Goal: Communication & Community: Connect with others

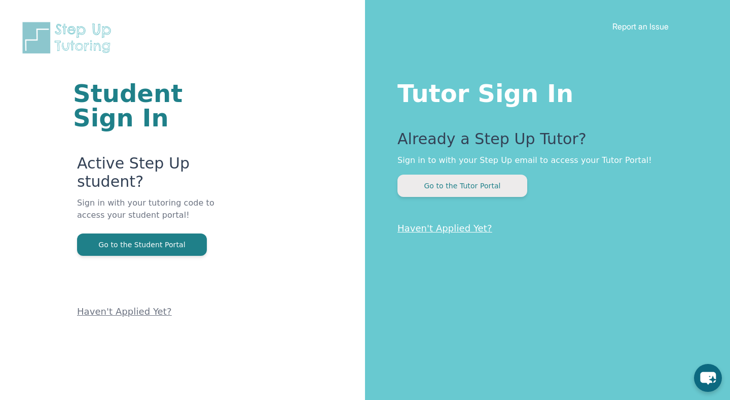
click at [466, 184] on button "Go to the Tutor Portal" at bounding box center [462, 185] width 130 height 22
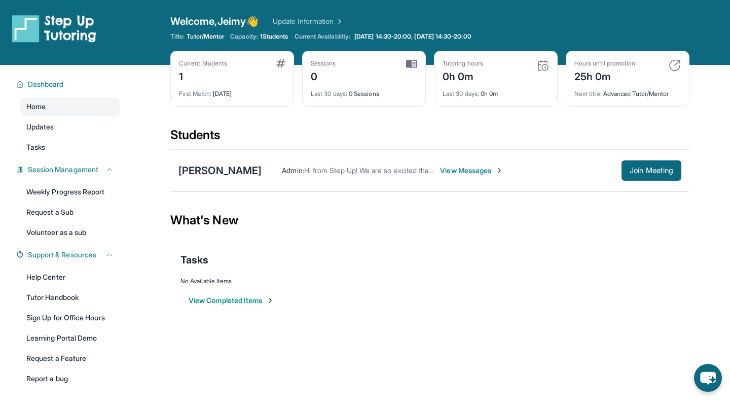
click at [440, 171] on span "View Messages" at bounding box center [471, 170] width 63 height 10
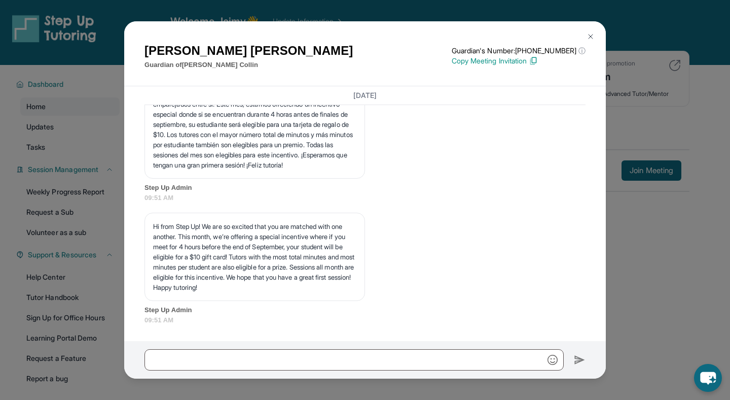
scroll to position [1675, 0]
click at [587, 37] on img at bounding box center [591, 36] width 8 height 8
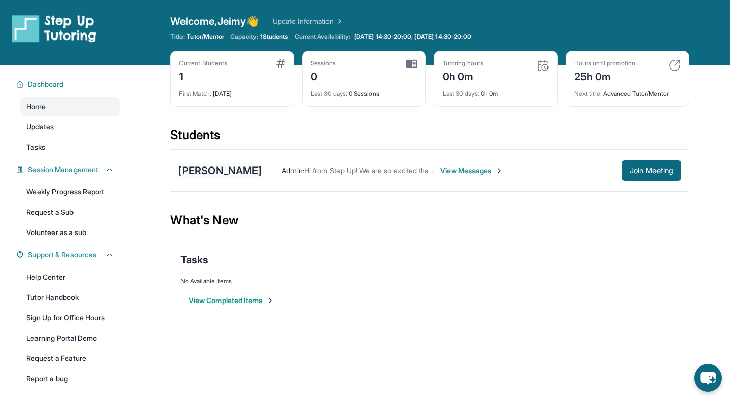
click at [213, 168] on div "[PERSON_NAME]" at bounding box center [219, 170] width 83 height 14
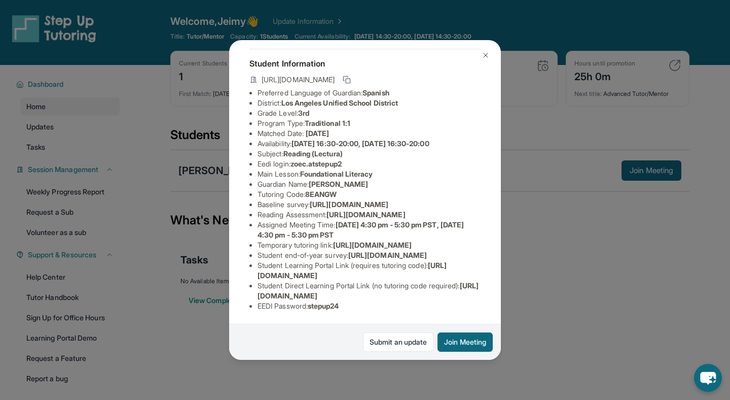
scroll to position [91, 0]
click at [482, 55] on img at bounding box center [486, 55] width 8 height 8
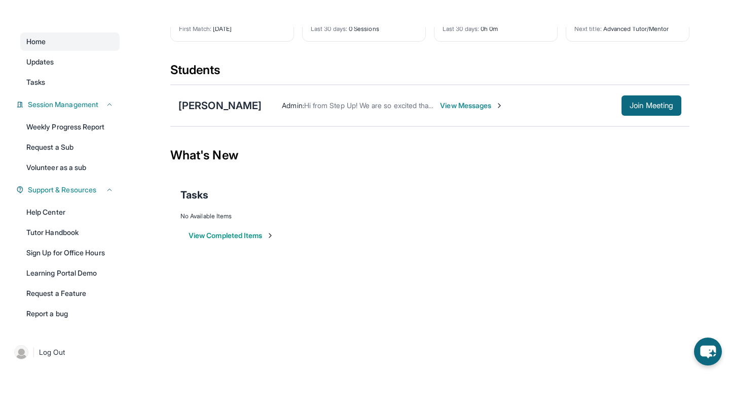
scroll to position [65, 0]
